Goal: Task Accomplishment & Management: Manage account settings

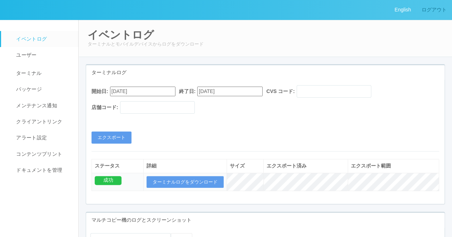
click at [431, 12] on link "ログアウト" at bounding box center [434, 10] width 36 height 20
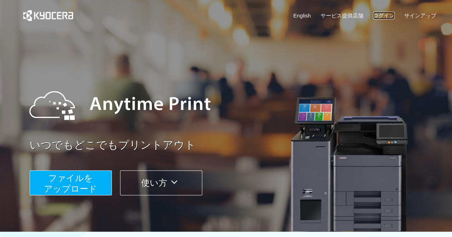
click at [383, 15] on link "ログイン" at bounding box center [383, 15] width 21 height 7
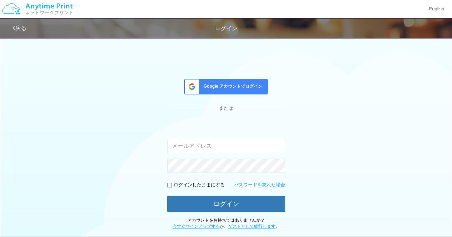
type input "[EMAIL_ADDRESS][DOMAIN_NAME]"
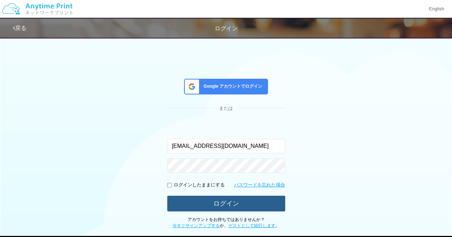
click at [186, 196] on button "ログイン" at bounding box center [226, 204] width 118 height 16
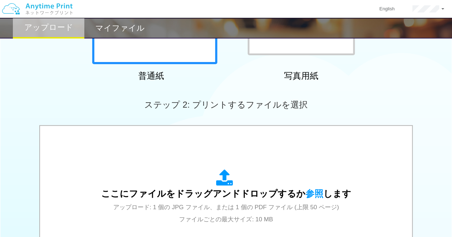
scroll to position [179, 0]
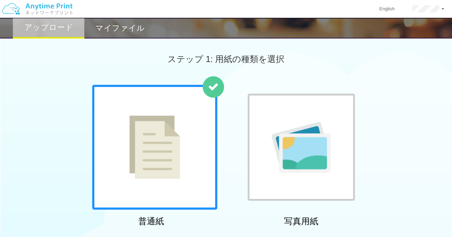
click at [36, 12] on img at bounding box center [37, 8] width 76 height 25
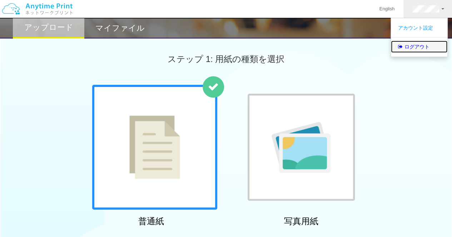
click at [418, 51] on link "ログアウト" at bounding box center [419, 47] width 56 height 12
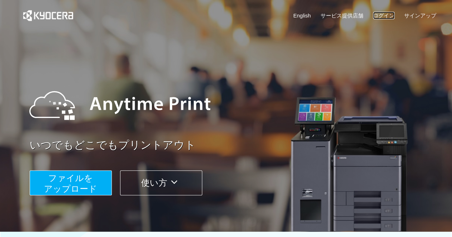
click at [388, 16] on link "ログイン" at bounding box center [383, 15] width 21 height 7
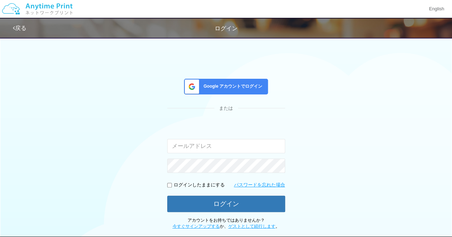
type input "[EMAIL_ADDRESS][DOMAIN_NAME]"
drag, startPoint x: 252, startPoint y: 152, endPoint x: 274, endPoint y: 147, distance: 22.7
click at [252, 152] on input "[EMAIL_ADDRESS][DOMAIN_NAME]" at bounding box center [226, 146] width 118 height 14
drag, startPoint x: 264, startPoint y: 147, endPoint x: 159, endPoint y: 147, distance: 105.7
click at [159, 147] on div "Google アカウントでログイン または 入力されたメールアドレスまたはパスワードが正しくありません。 jp-atp-admin@dj.kyocera.co…" at bounding box center [226, 132] width 428 height 196
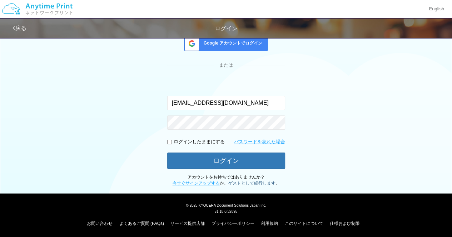
click at [244, 181] on link "ゲストとして続行します" at bounding box center [251, 183] width 47 height 5
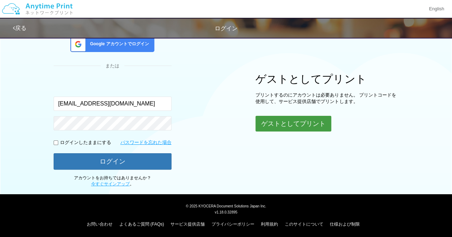
click at [275, 120] on button "ゲストとしてプリント" at bounding box center [293, 124] width 76 height 16
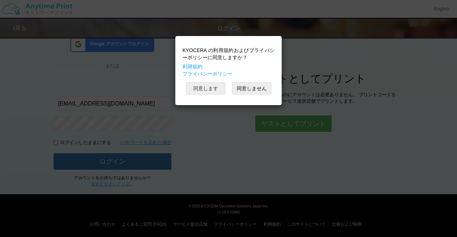
click at [221, 91] on button "同意します" at bounding box center [205, 88] width 39 height 12
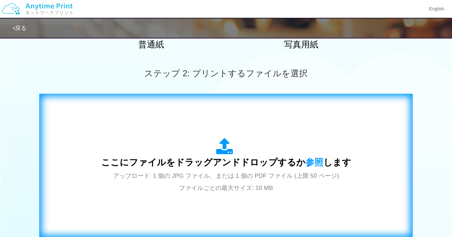
scroll to position [179, 0]
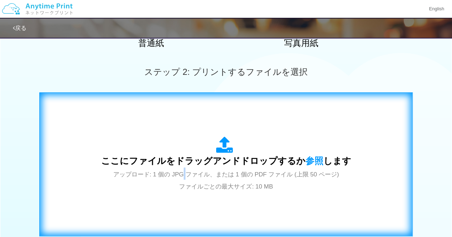
click at [183, 170] on div "ここにファイルをドラッグアンドドロップするか 参照 します アップロード: 1 個の JPG ファイル、または 1 個の PDF ファイル (上限 50 ペー…" at bounding box center [226, 165] width 250 height 56
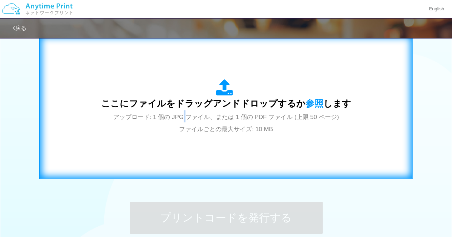
scroll to position [250, 0]
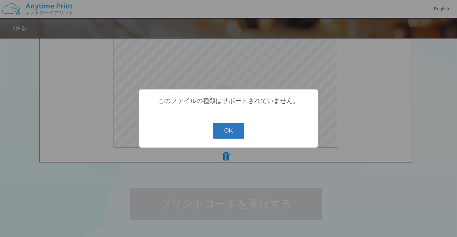
click at [227, 136] on button "OK" at bounding box center [229, 131] width 32 height 16
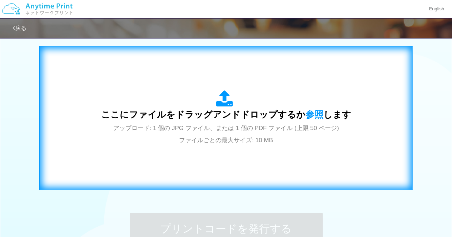
scroll to position [214, 0]
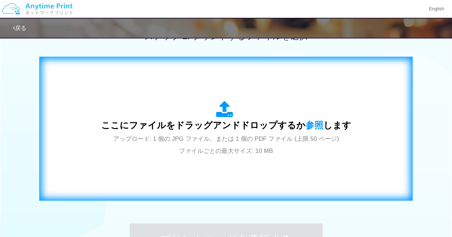
click at [198, 79] on div "ここにファイルをドラッグアンドドロップするか 参照 します アップロード: 1 個の JPG ファイル、または 1 個の PDF ファイル (上限 50 ペー…" at bounding box center [226, 128] width 358 height 129
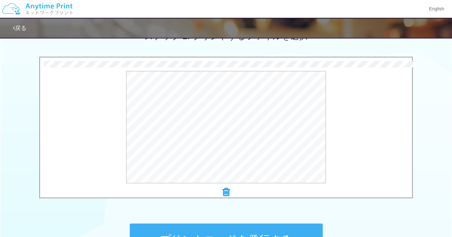
scroll to position [250, 0]
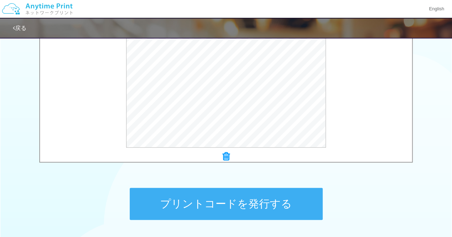
click at [217, 199] on button "プリントコードを発行する" at bounding box center [226, 204] width 193 height 32
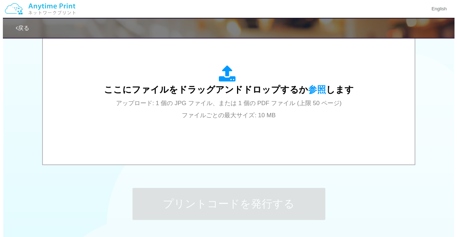
scroll to position [0, 0]
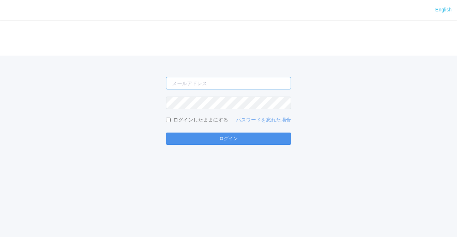
type input "[EMAIL_ADDRESS][DOMAIN_NAME]"
click at [215, 138] on button "ログイン" at bounding box center [228, 139] width 125 height 12
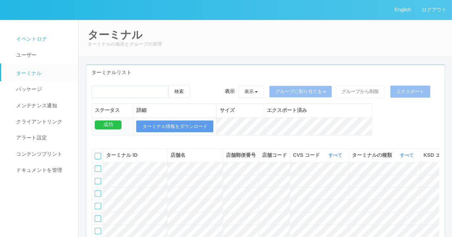
click at [47, 40] on link "イベントログ" at bounding box center [43, 39] width 84 height 16
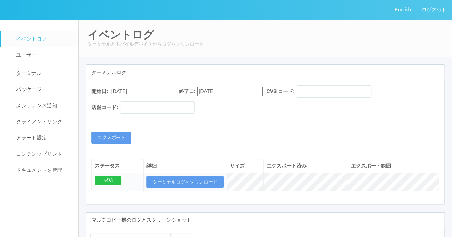
click at [158, 92] on input "[DATE]" at bounding box center [142, 92] width 65 height 10
click at [127, 109] on div "[DATE]" at bounding box center [118, 110] width 17 height 8
click at [127, 106] on div "[DATE]" at bounding box center [118, 110] width 17 height 8
drag, startPoint x: 117, startPoint y: 90, endPoint x: 122, endPoint y: 87, distance: 5.4
click at [117, 90] on input "[DATE]" at bounding box center [142, 92] width 65 height 10
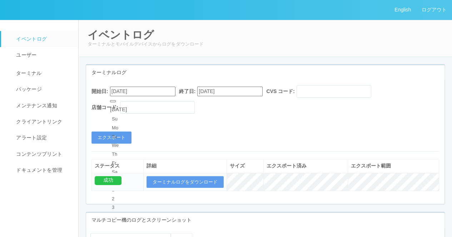
type input "[DATE]"
click at [234, 136] on div "開始日: [DATE] 終了日: [DATE] CVS コード: 店舗コード: エクスポート" at bounding box center [265, 114] width 358 height 59
click at [117, 136] on button "エクスポート" at bounding box center [111, 138] width 40 height 12
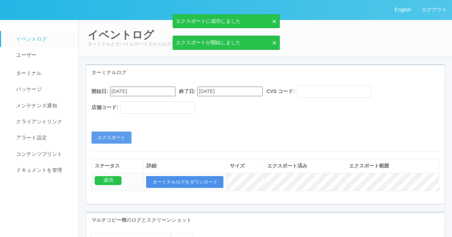
click at [185, 181] on button "ターミナルログをダウンロード" at bounding box center [184, 182] width 77 height 12
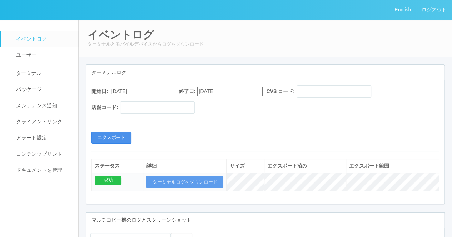
click at [106, 139] on button "エクスポート" at bounding box center [111, 138] width 40 height 12
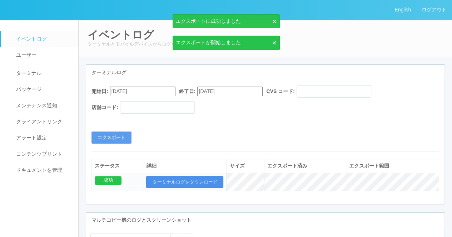
click at [190, 177] on button "ターミナルログをダウンロード" at bounding box center [184, 182] width 77 height 12
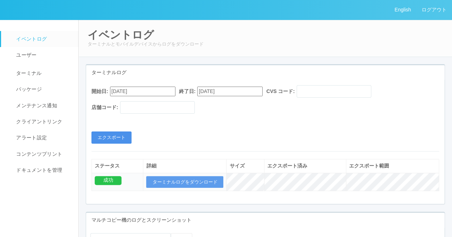
click at [127, 135] on button "エクスポート" at bounding box center [111, 138] width 40 height 12
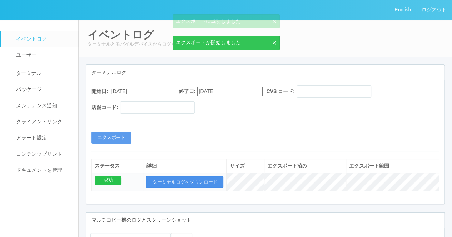
click at [176, 177] on button "ターミナルログをダウンロード" at bounding box center [184, 182] width 77 height 12
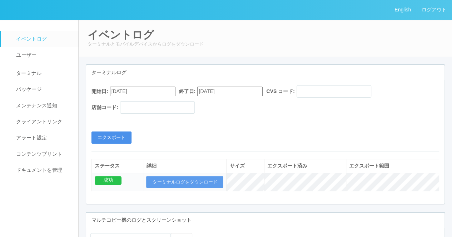
click at [124, 134] on button "エクスポート" at bounding box center [111, 138] width 40 height 12
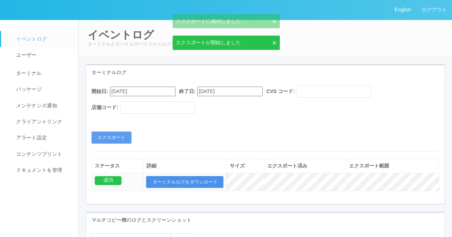
click at [197, 183] on button "ターミナルログをダウンロード" at bounding box center [184, 182] width 77 height 12
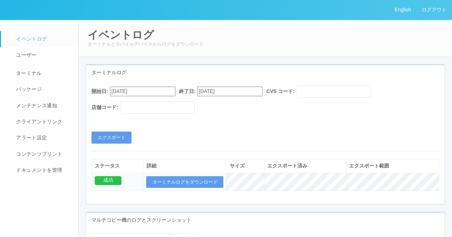
click at [405, 132] on div "開始日: [DATE] 終了日: [DATE] CVS コード: 店舗コード: エクスポート" at bounding box center [265, 114] width 358 height 59
drag, startPoint x: 409, startPoint y: 116, endPoint x: 374, endPoint y: 75, distance: 54.2
click at [409, 116] on div "開始日: [DATE] 終了日: [DATE] CVS コード: 店舗コード:" at bounding box center [264, 101] width 347 height 32
click at [110, 137] on button "エクスポート" at bounding box center [111, 138] width 40 height 12
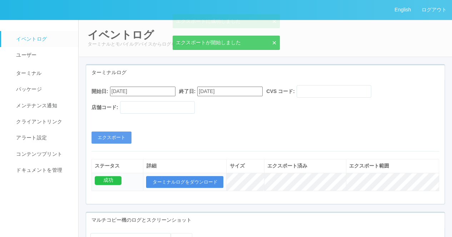
click at [187, 177] on button "ターミナルログをダウンロード" at bounding box center [184, 182] width 77 height 12
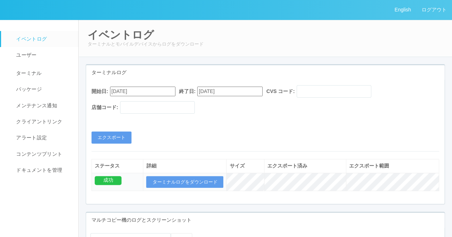
click at [397, 128] on div "開始日: [DATE] 終了日: [DATE] CVS コード: 店舗コード: エクスポート" at bounding box center [265, 114] width 358 height 59
click at [124, 132] on button "エクスポート" at bounding box center [111, 138] width 40 height 12
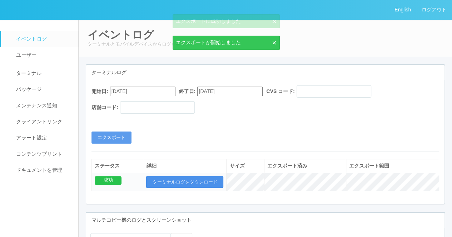
click at [186, 180] on button "ターミナルログをダウンロード" at bounding box center [184, 182] width 77 height 12
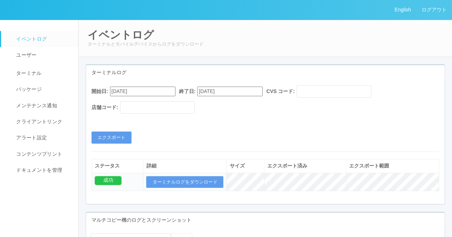
drag, startPoint x: 418, startPoint y: 102, endPoint x: 318, endPoint y: 112, distance: 99.7
click at [418, 102] on div "開始日: [DATE] 終了日: [DATE] CVS コード: 店舗コード:" at bounding box center [264, 101] width 347 height 32
